Goal: Information Seeking & Learning: Understand process/instructions

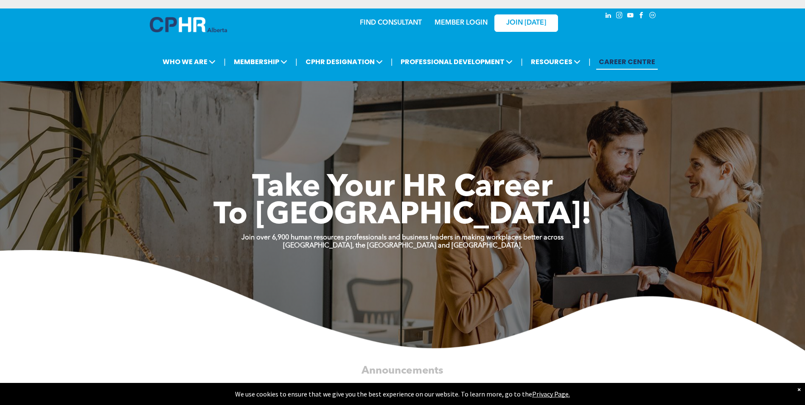
scroll to position [11, 0]
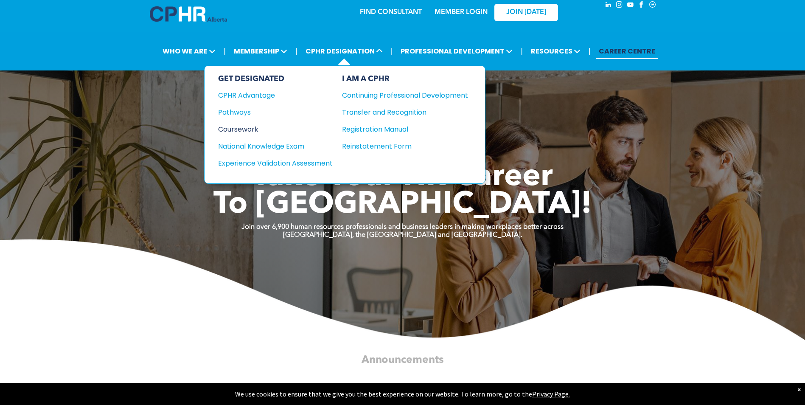
click at [234, 130] on div "Coursework" at bounding box center [269, 129] width 103 height 11
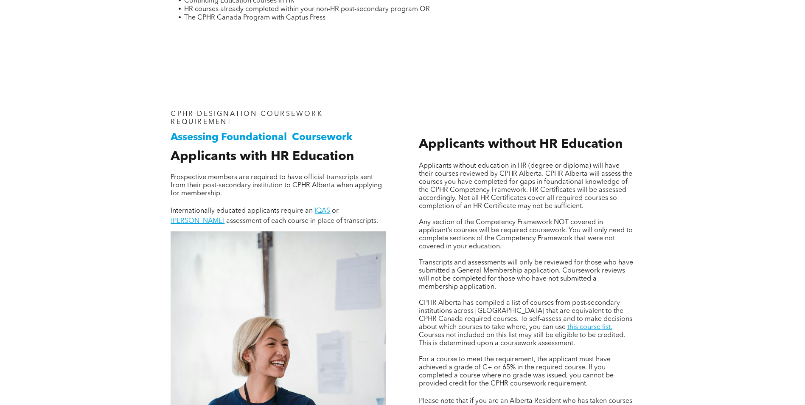
scroll to position [531, 0]
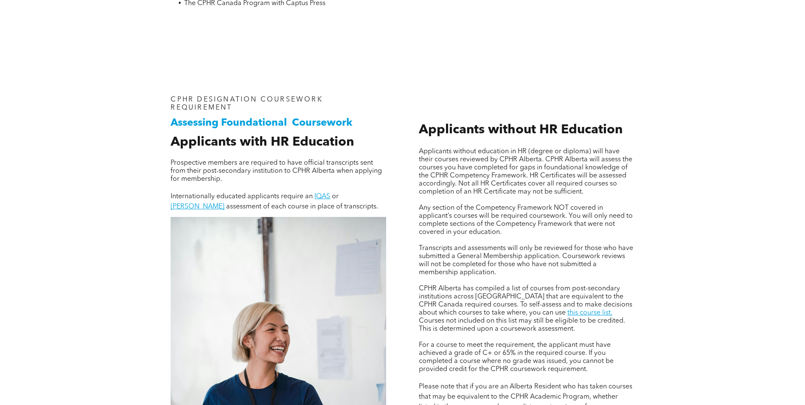
click at [130, 202] on div "Assessing Foundational Coursework CPHR DESIGNATION COURSEWORK REQUIREMENT Appli…" at bounding box center [402, 343] width 805 height 573
click at [79, 149] on div "Assessing Foundational Coursework CPHR DESIGNATION COURSEWORK REQUIREMENT Appli…" at bounding box center [402, 343] width 805 height 573
click at [113, 101] on div "Assessing Foundational Coursework CPHR DESIGNATION COURSEWORK REQUIREMENT Appli…" at bounding box center [402, 343] width 805 height 573
